Goal: Transaction & Acquisition: Purchase product/service

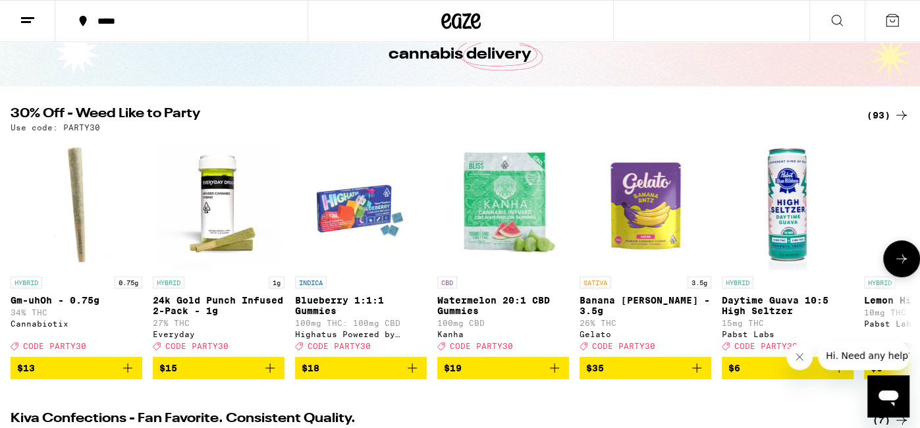
scroll to position [80, 0]
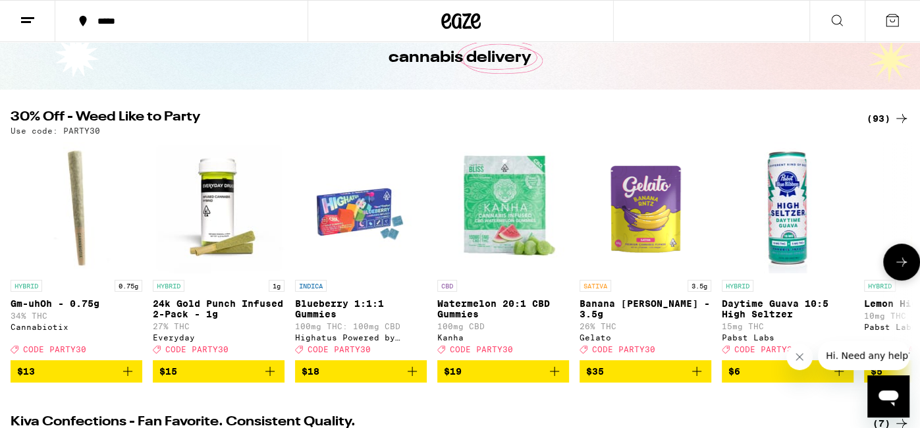
click at [905, 269] on icon at bounding box center [901, 262] width 16 height 16
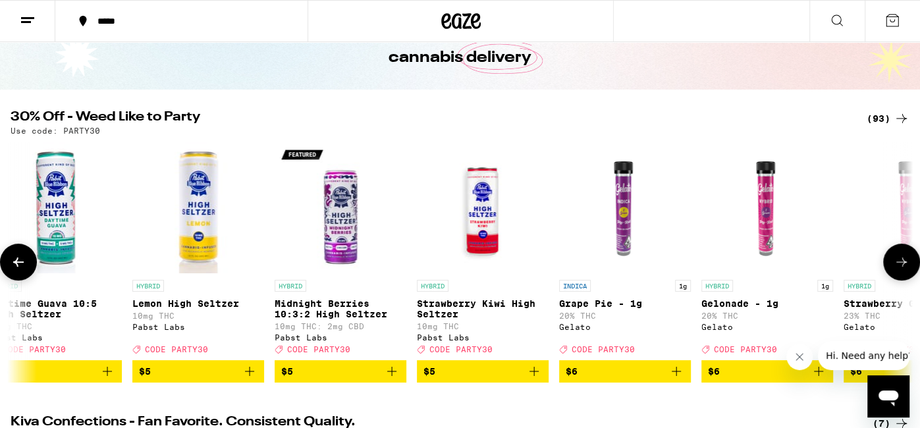
scroll to position [0, 755]
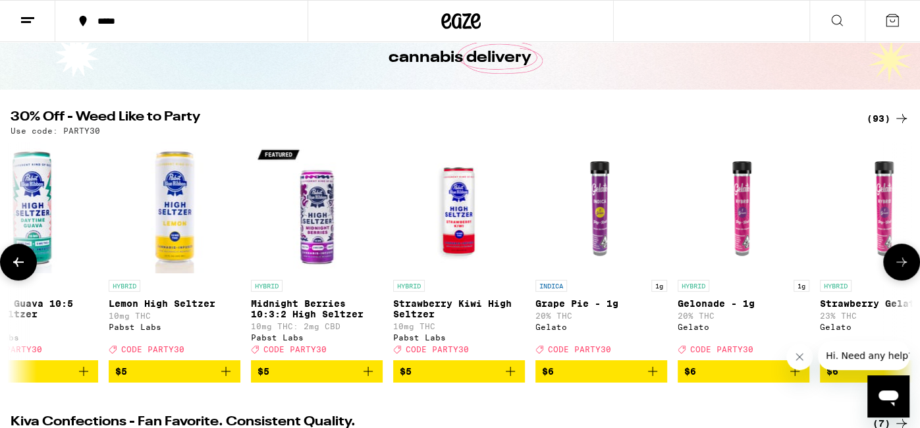
click at [905, 269] on icon at bounding box center [901, 262] width 16 height 16
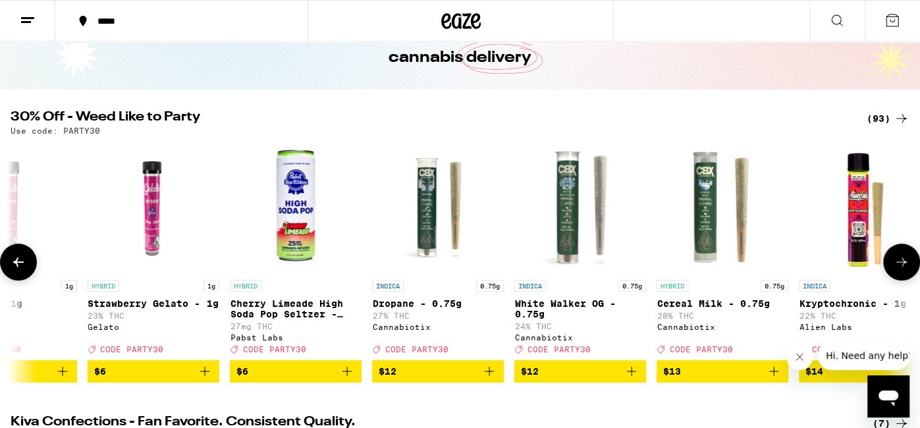
scroll to position [0, 1510]
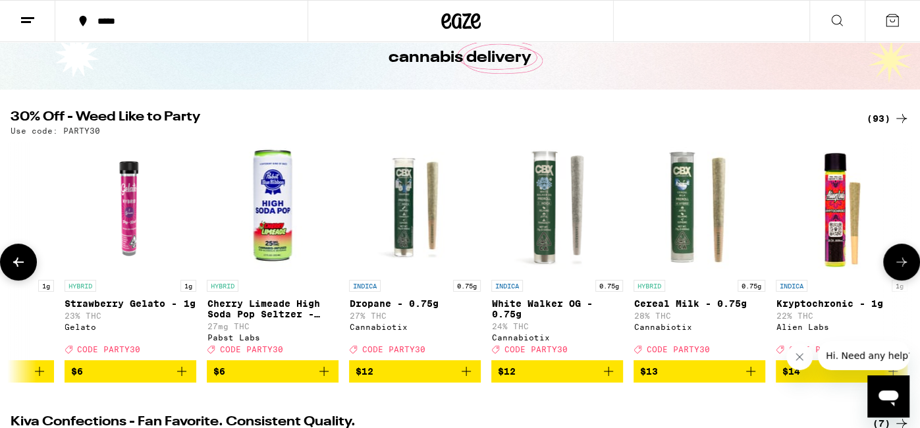
click at [905, 269] on icon at bounding box center [901, 262] width 16 height 16
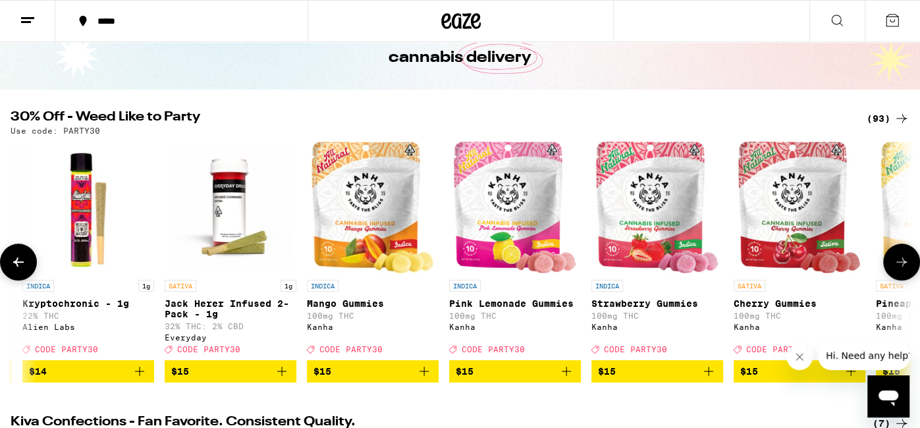
scroll to position [0, 2266]
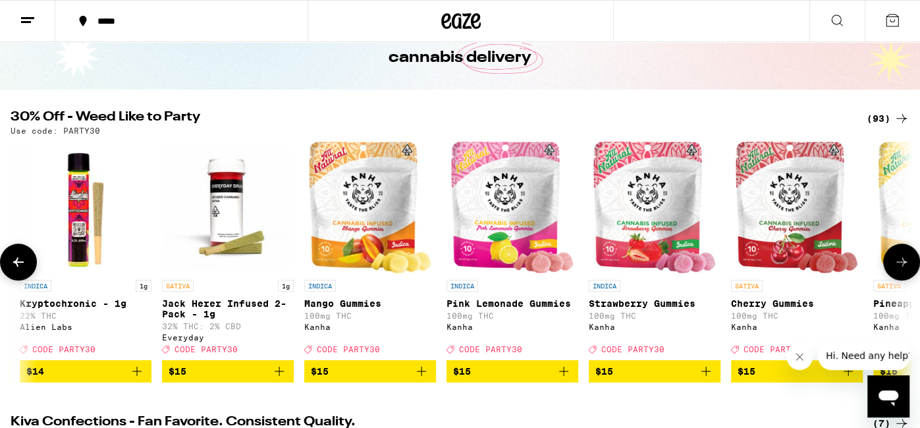
click at [905, 269] on icon at bounding box center [901, 262] width 16 height 16
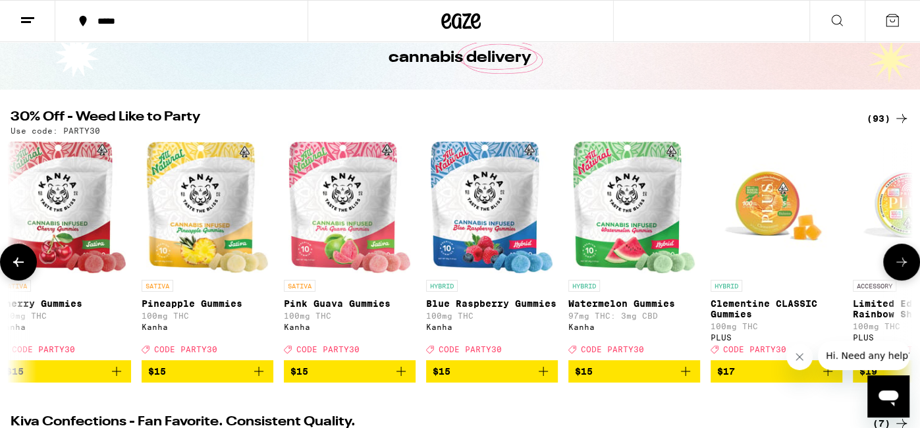
scroll to position [0, 3021]
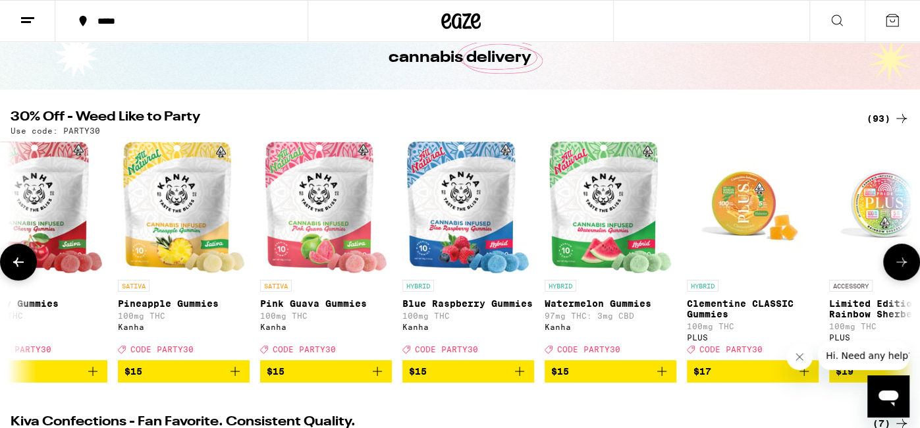
click at [905, 269] on icon at bounding box center [901, 262] width 16 height 16
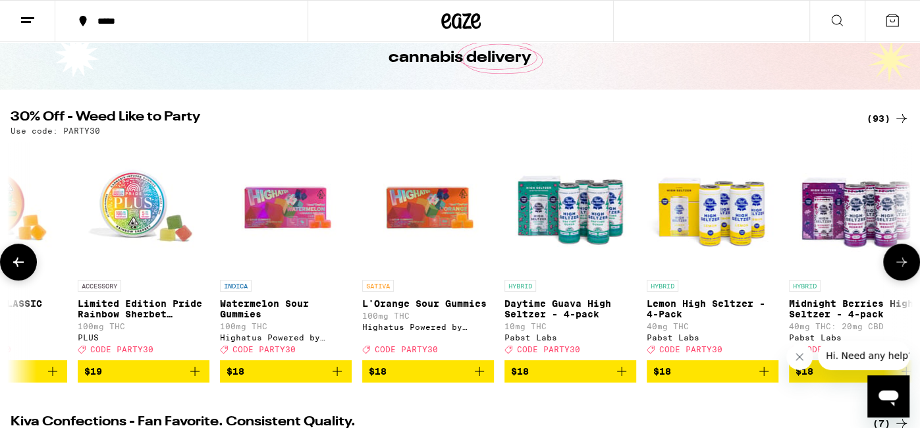
scroll to position [0, 3776]
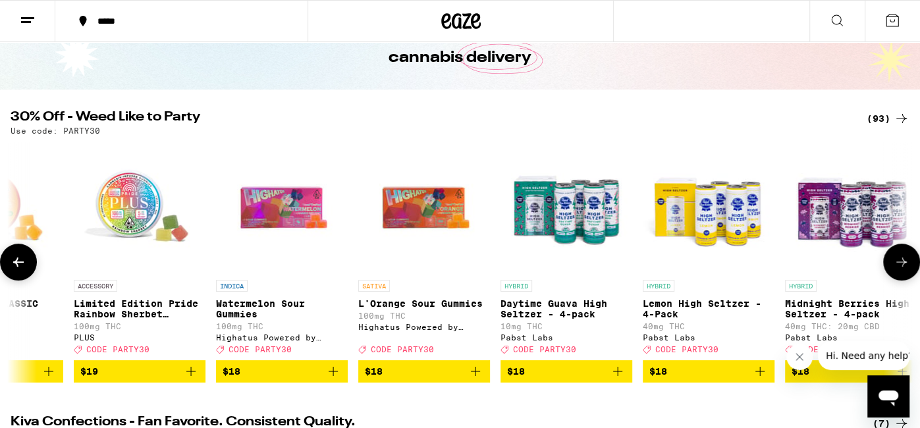
click at [905, 269] on icon at bounding box center [901, 262] width 16 height 16
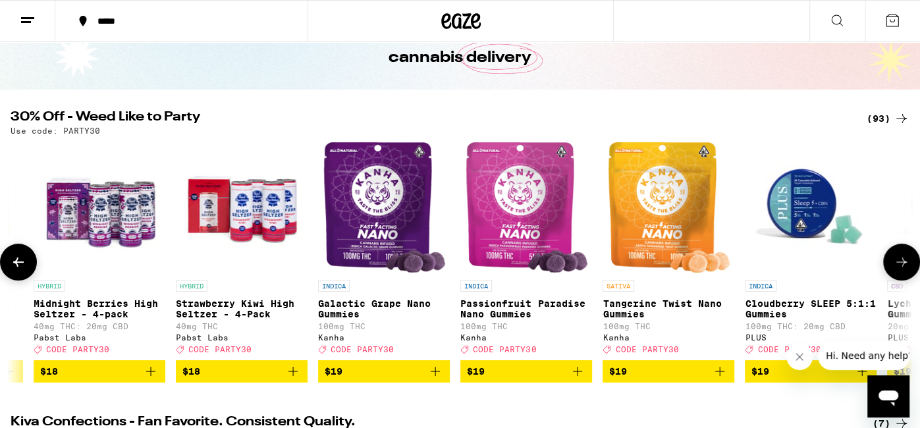
scroll to position [0, 4532]
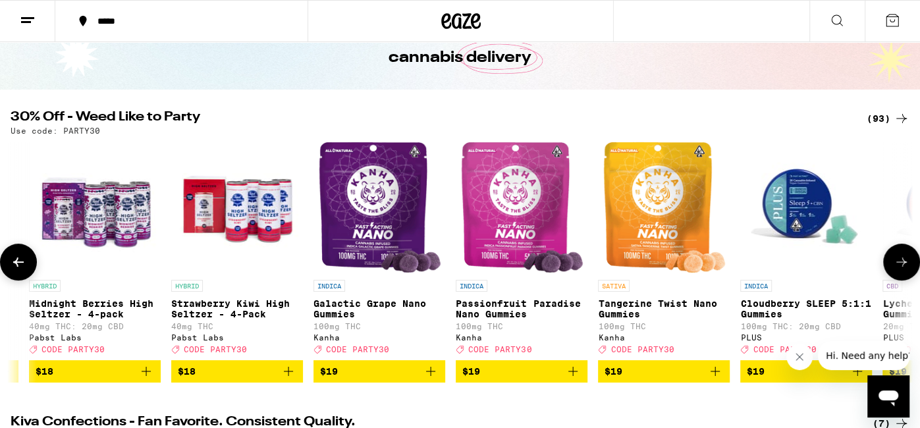
click at [905, 269] on icon at bounding box center [901, 262] width 16 height 16
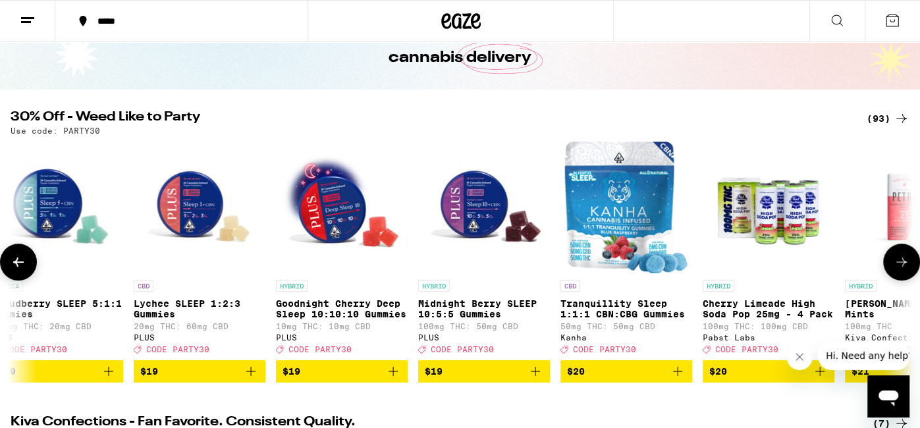
scroll to position [0, 5287]
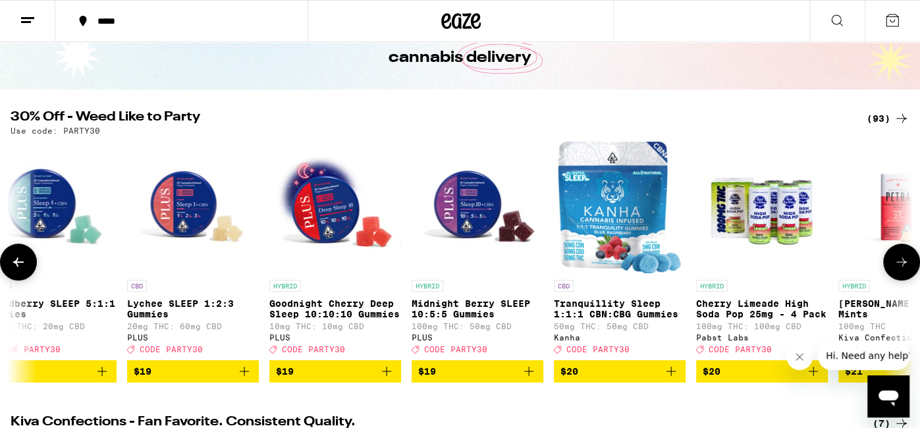
click at [905, 263] on icon at bounding box center [901, 262] width 16 height 16
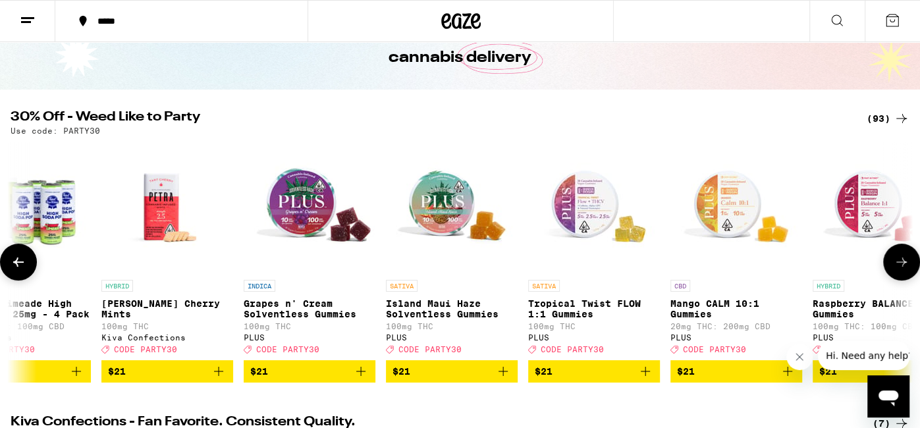
scroll to position [0, 6043]
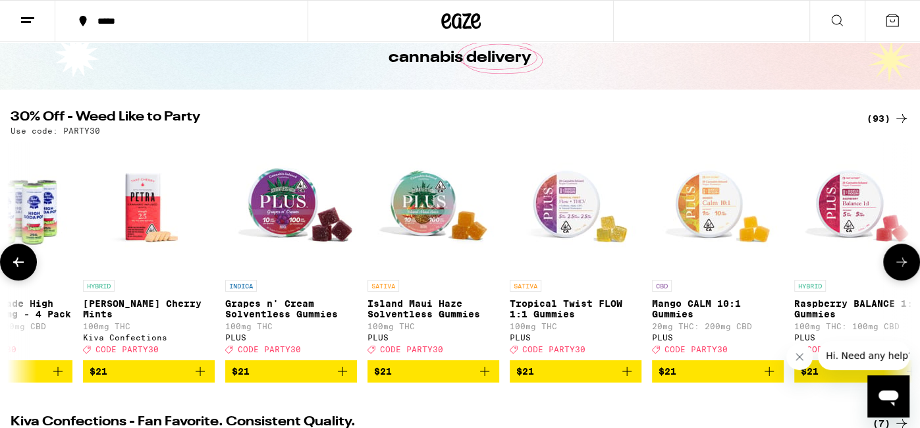
click at [901, 265] on icon at bounding box center [901, 262] width 16 height 16
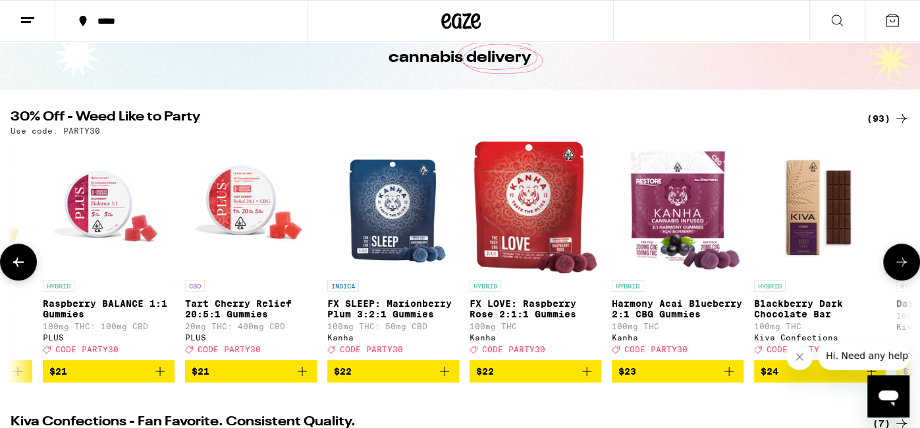
scroll to position [0, 6798]
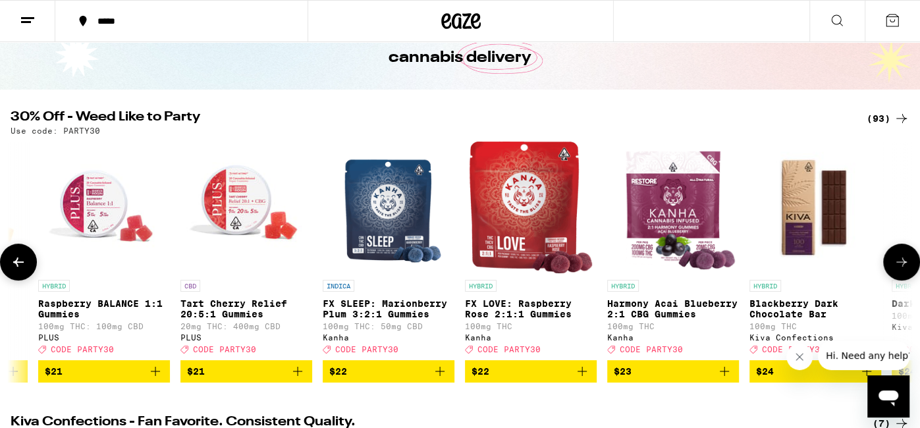
click at [901, 265] on icon at bounding box center [901, 262] width 16 height 16
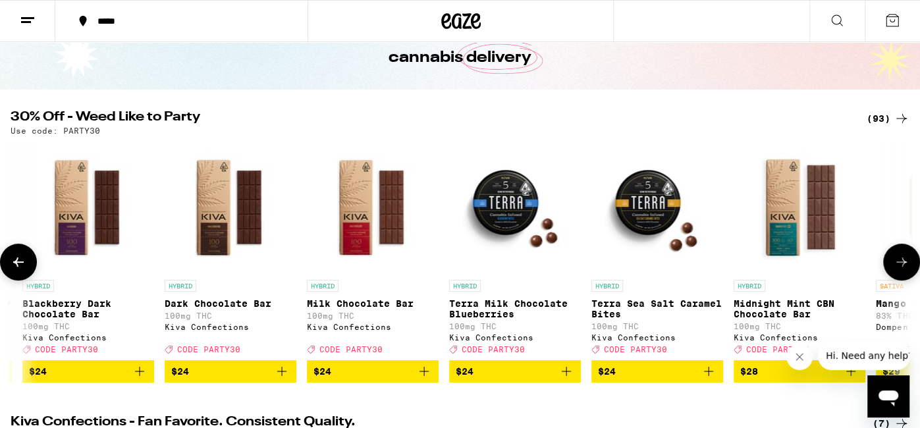
scroll to position [0, 7553]
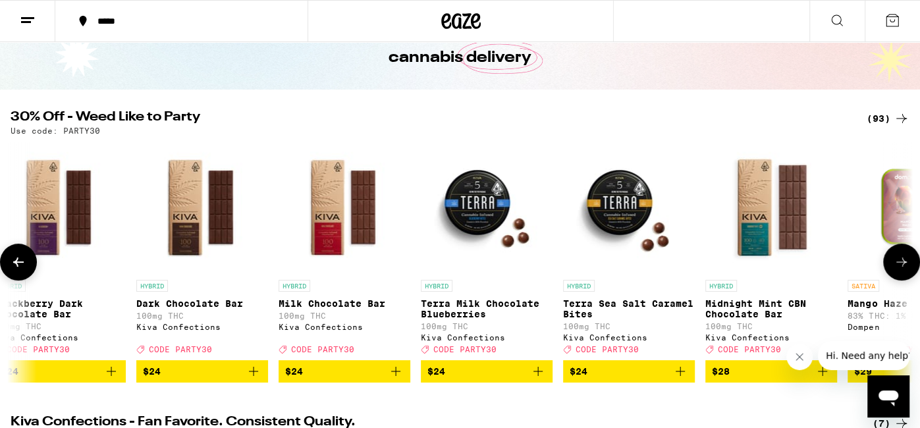
click at [901, 265] on icon at bounding box center [901, 262] width 16 height 16
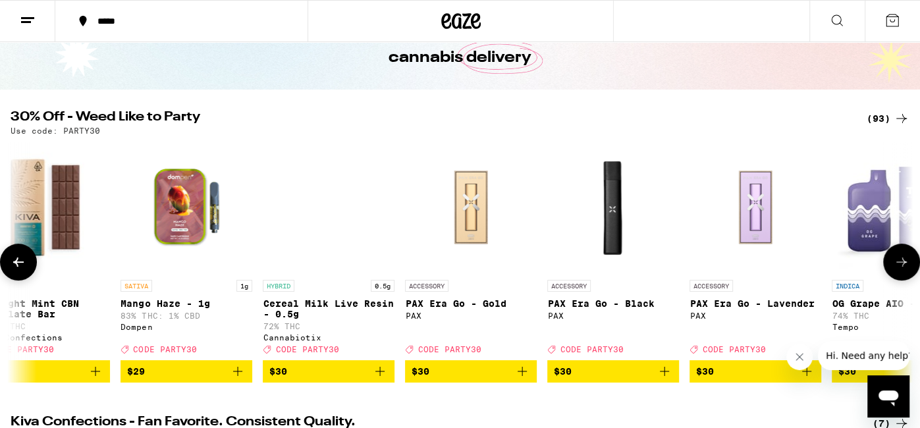
scroll to position [0, 8309]
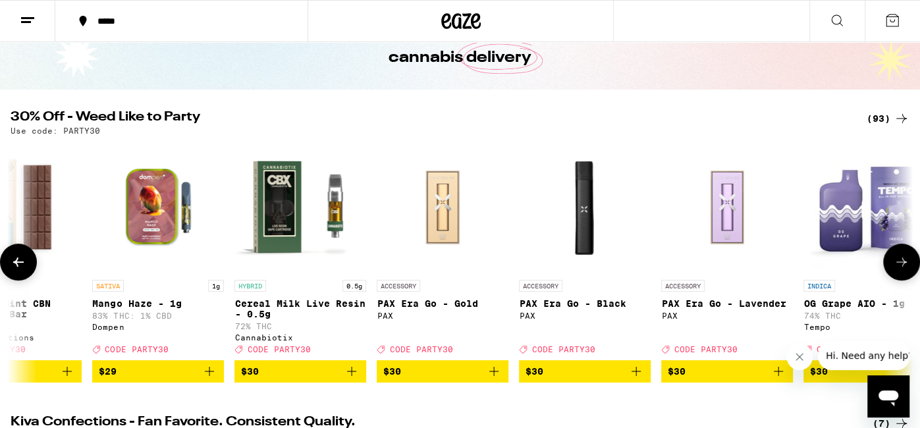
click at [901, 265] on icon at bounding box center [901, 262] width 16 height 16
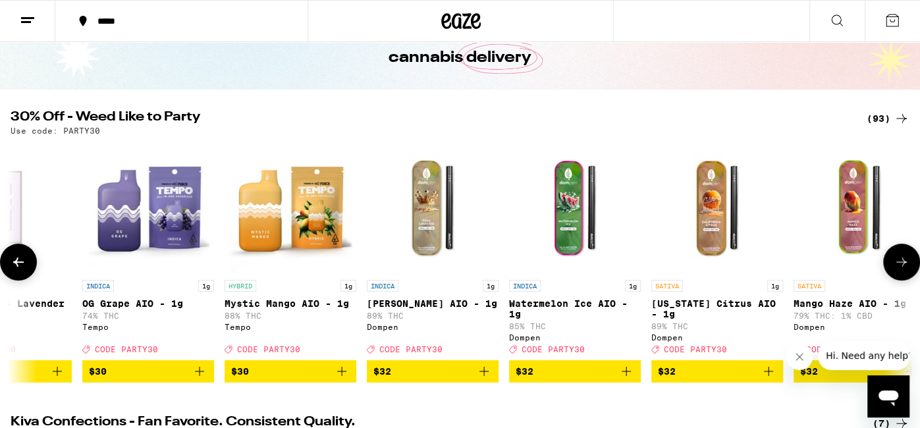
scroll to position [0, 9064]
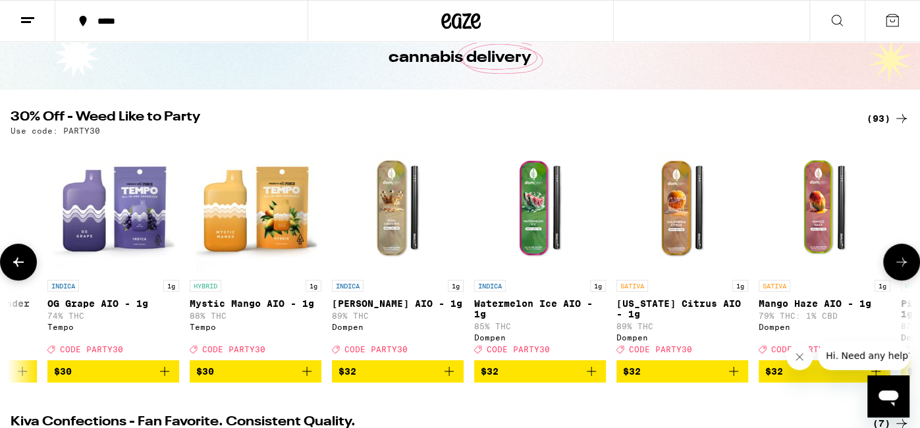
click at [901, 265] on icon at bounding box center [901, 262] width 16 height 16
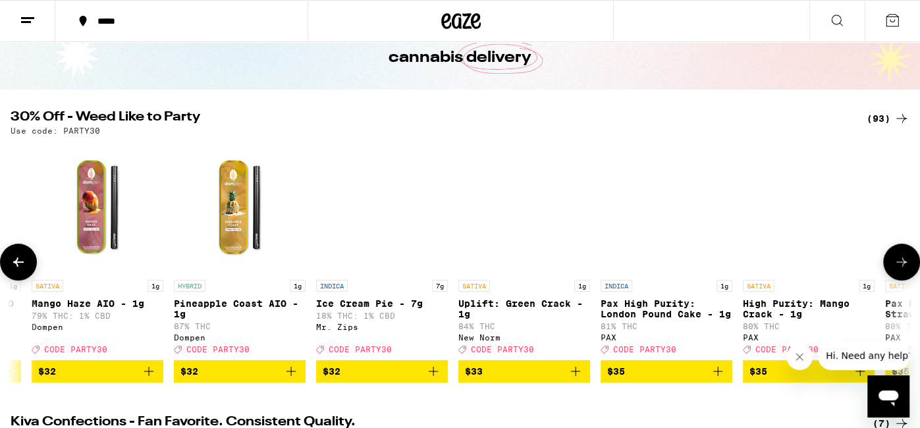
scroll to position [0, 9820]
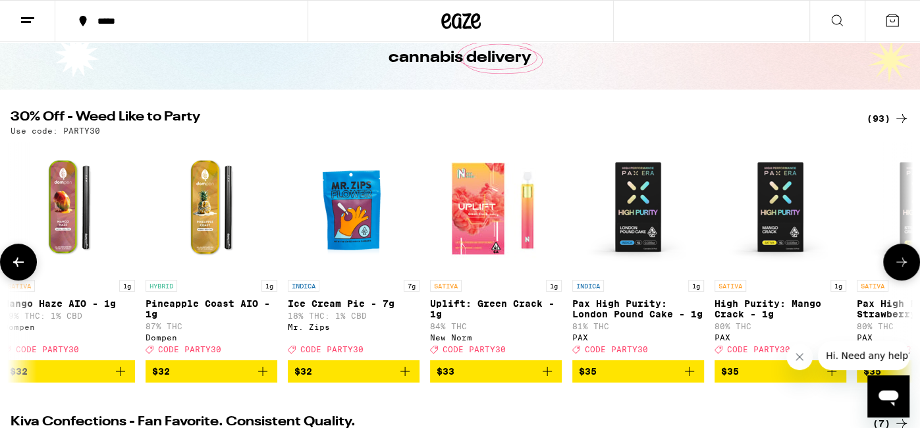
click at [901, 265] on icon at bounding box center [901, 262] width 16 height 16
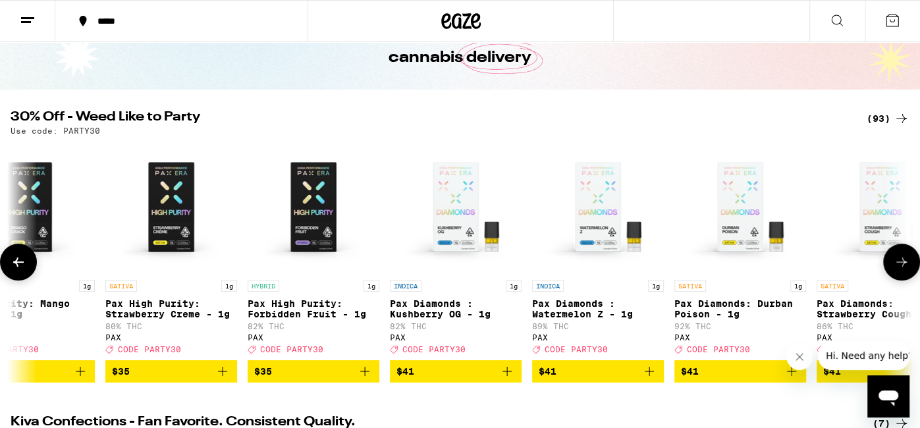
scroll to position [0, 10575]
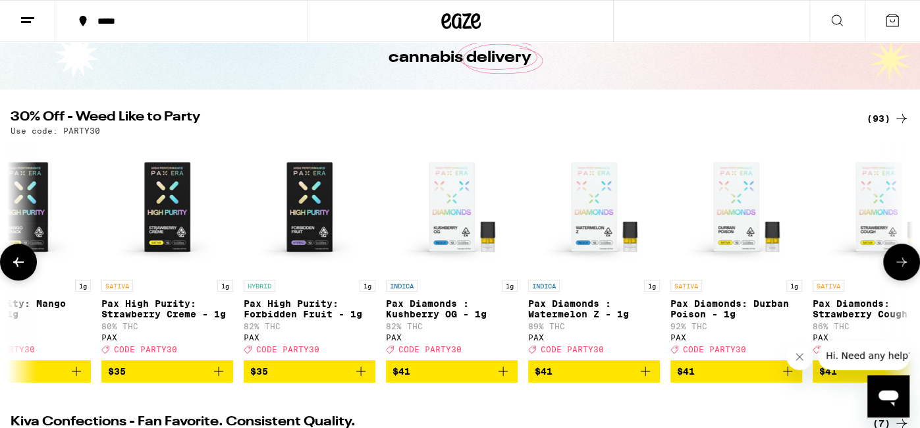
click at [901, 265] on icon at bounding box center [901, 262] width 16 height 16
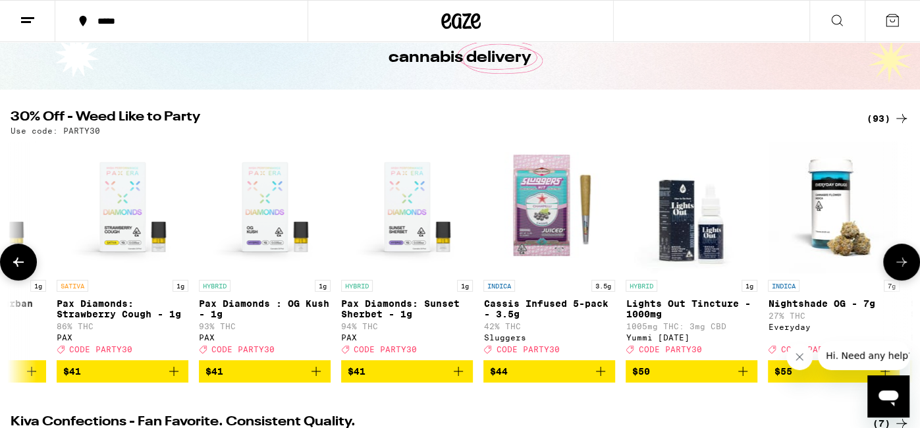
click at [901, 265] on icon at bounding box center [901, 262] width 16 height 16
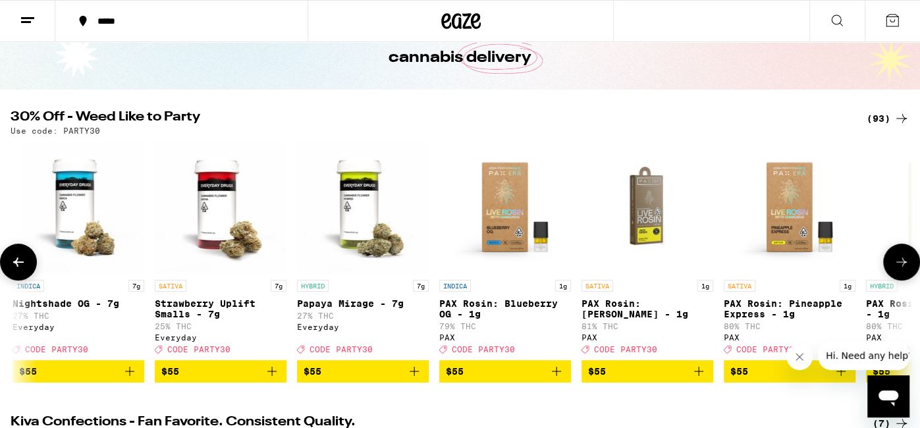
click at [901, 265] on icon at bounding box center [901, 262] width 16 height 16
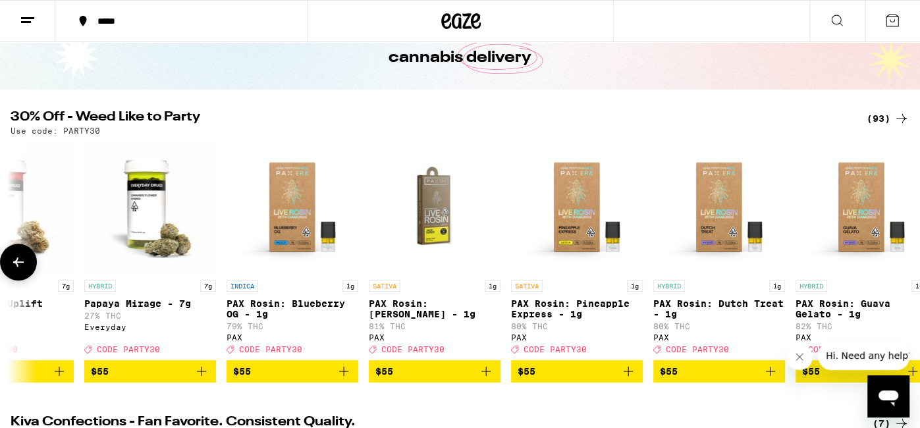
scroll to position [0, 12326]
